Goal: Transaction & Acquisition: Purchase product/service

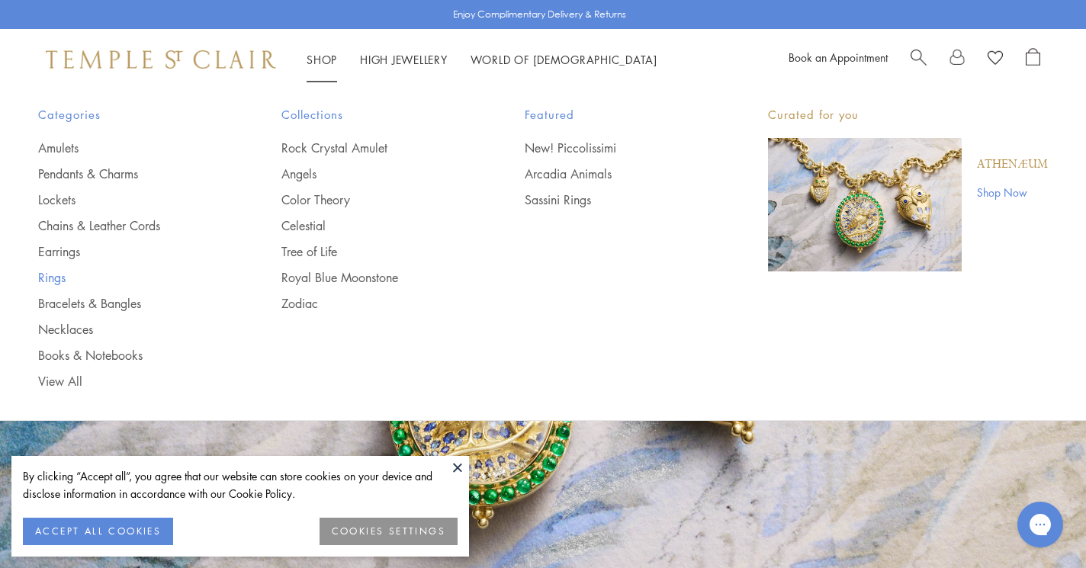
click at [60, 276] on link "Rings" at bounding box center [129, 277] width 182 height 17
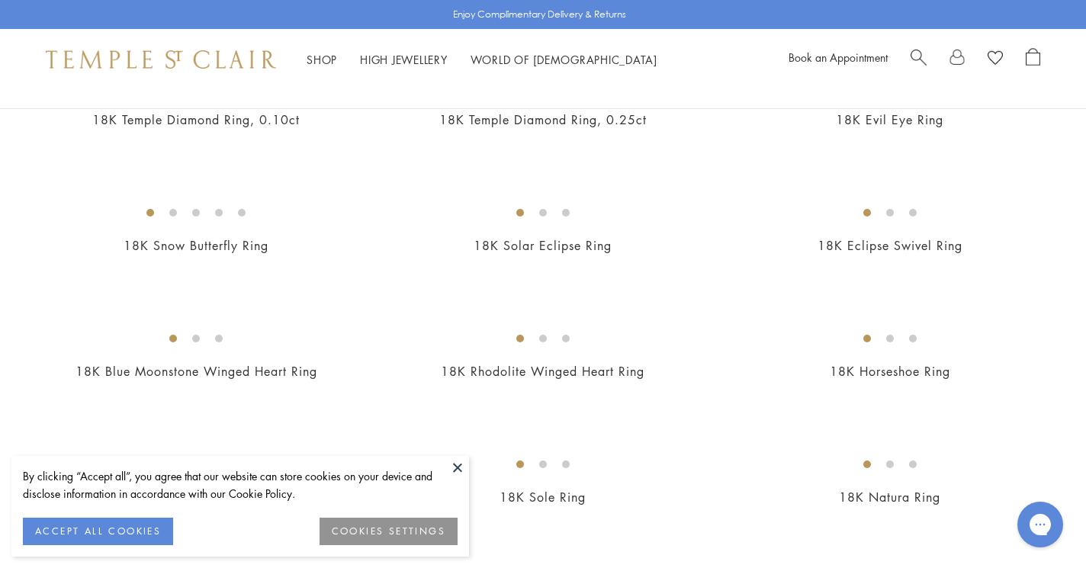
scroll to position [987, 0]
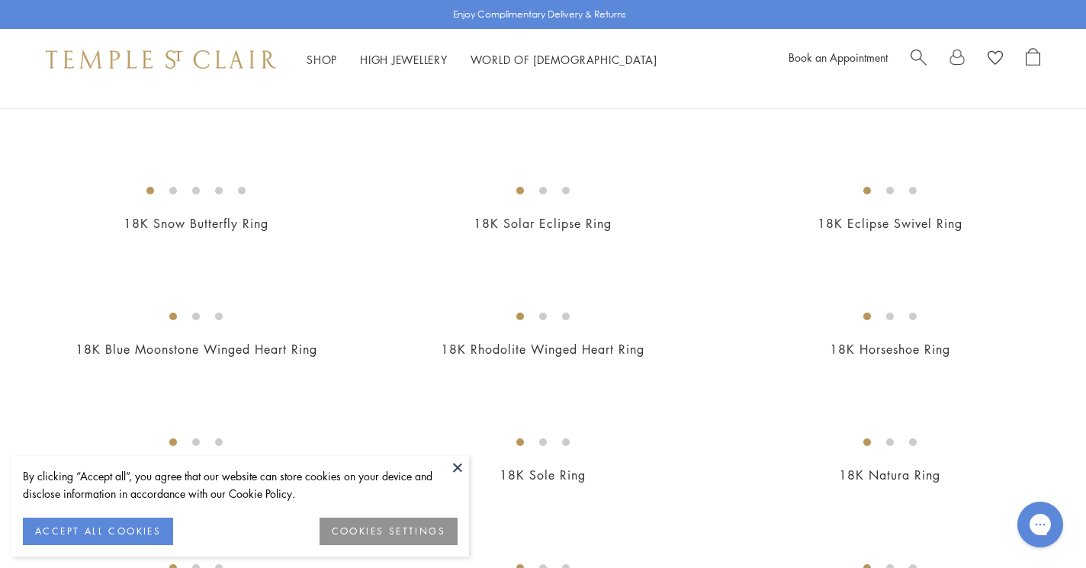
click at [455, 466] on button at bounding box center [457, 467] width 23 height 23
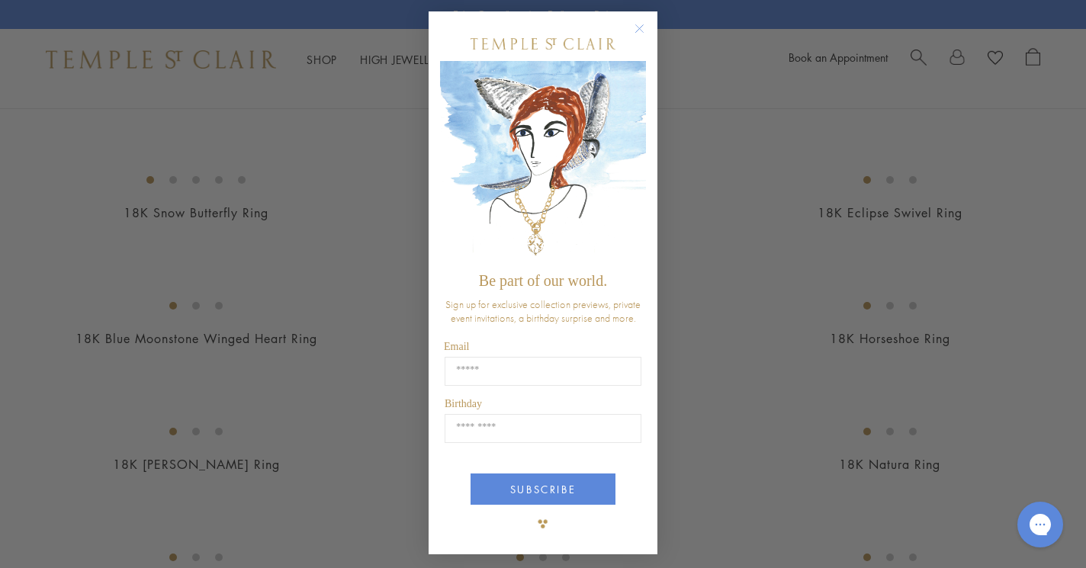
scroll to position [3, 0]
type input "**********"
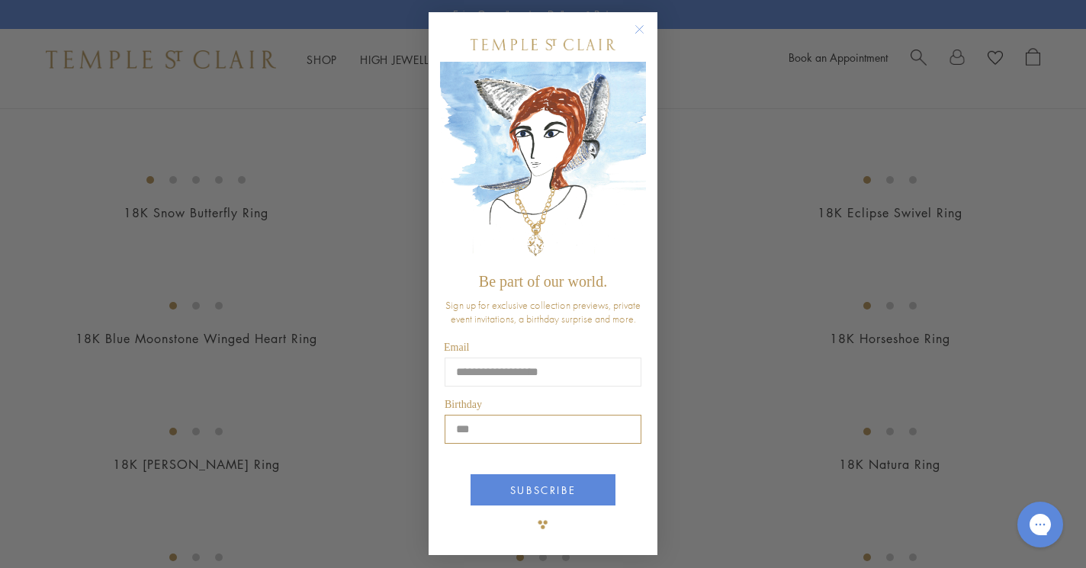
type input "*"
click at [629, 430] on input "Birthday" at bounding box center [543, 429] width 197 height 29
click at [624, 426] on input "Birthday" at bounding box center [543, 429] width 197 height 29
click at [621, 426] on input "Birthday" at bounding box center [543, 429] width 197 height 29
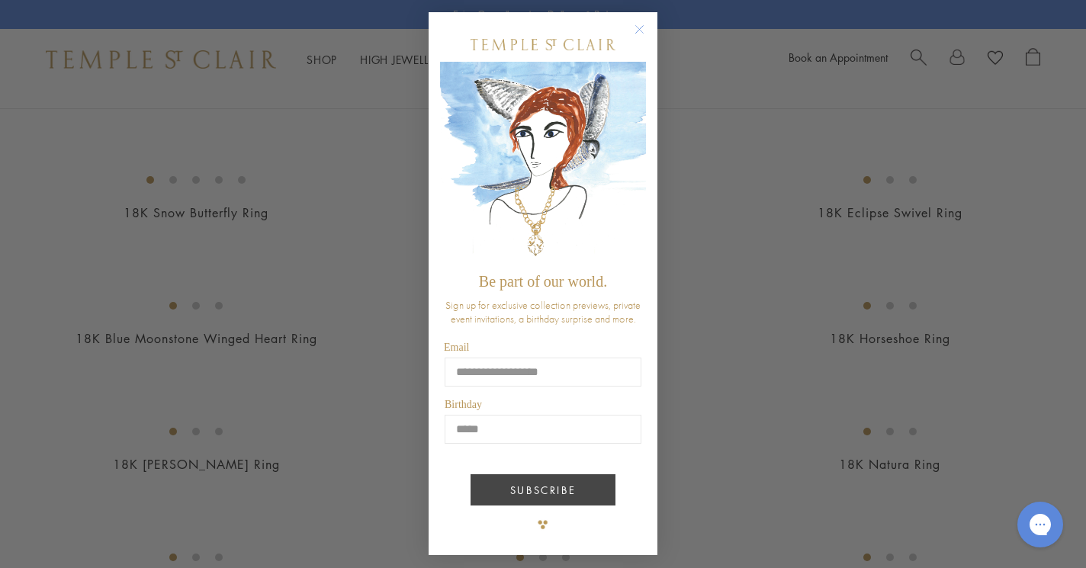
type input "*****"
click at [571, 483] on button "SUBSCRIBE" at bounding box center [543, 490] width 145 height 31
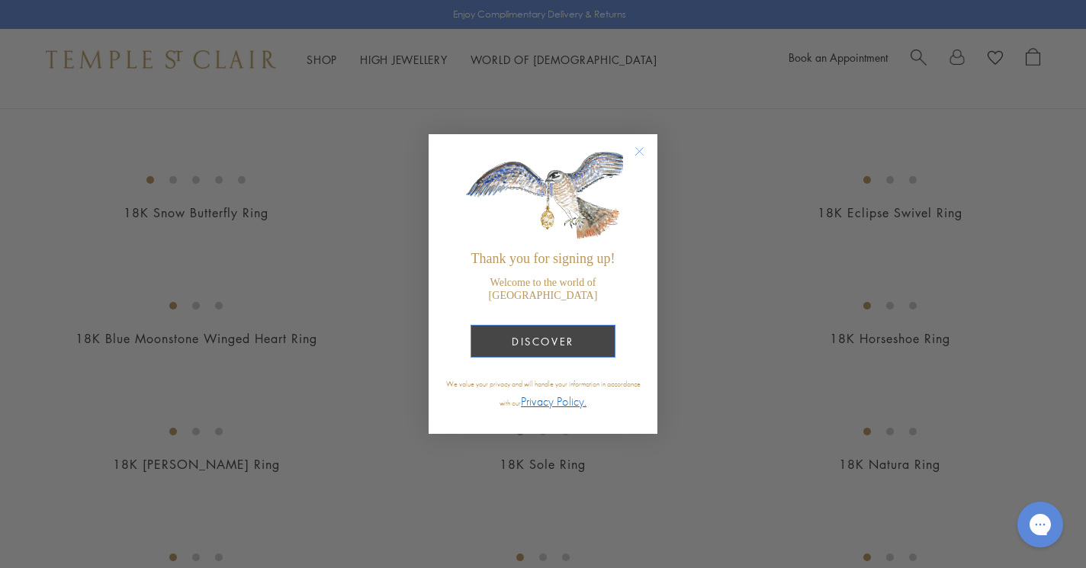
click at [581, 342] on button "DISCOVER" at bounding box center [543, 341] width 145 height 33
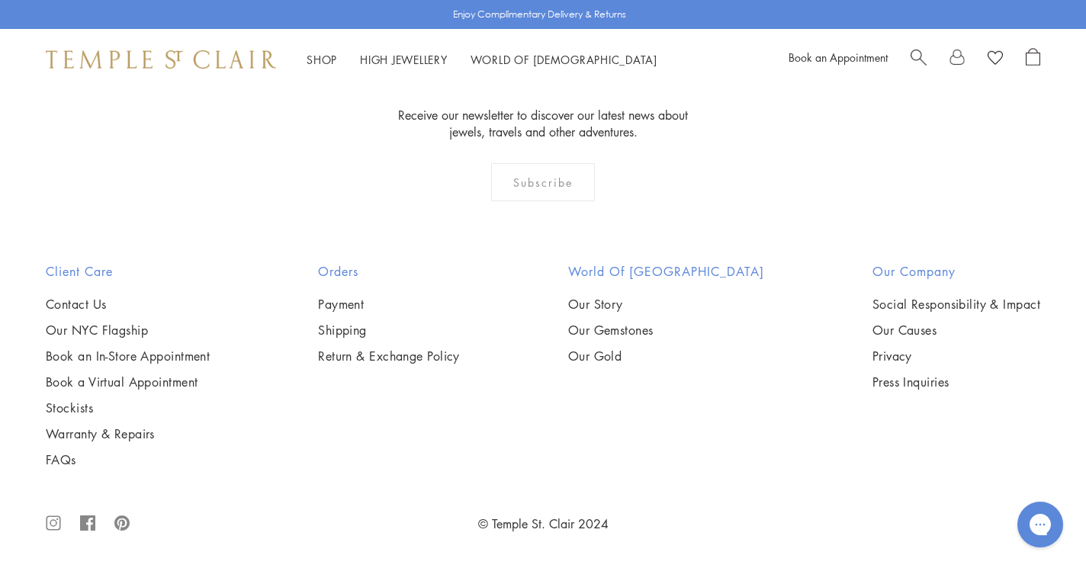
scroll to position [4688, 0]
click at [0, 0] on img at bounding box center [0, 0] width 0 height 0
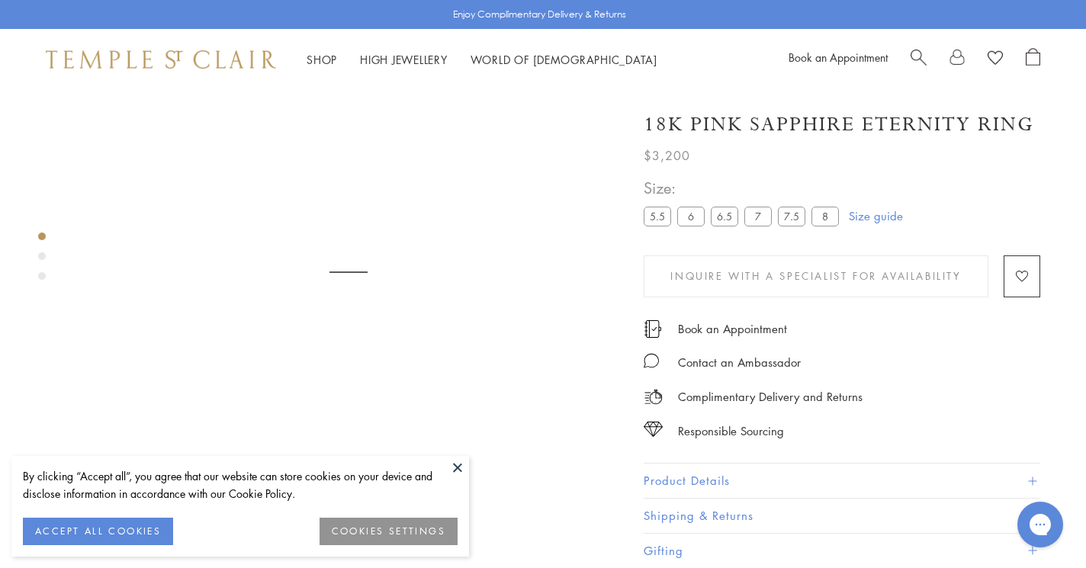
scroll to position [90, 0]
